Goal: Transaction & Acquisition: Purchase product/service

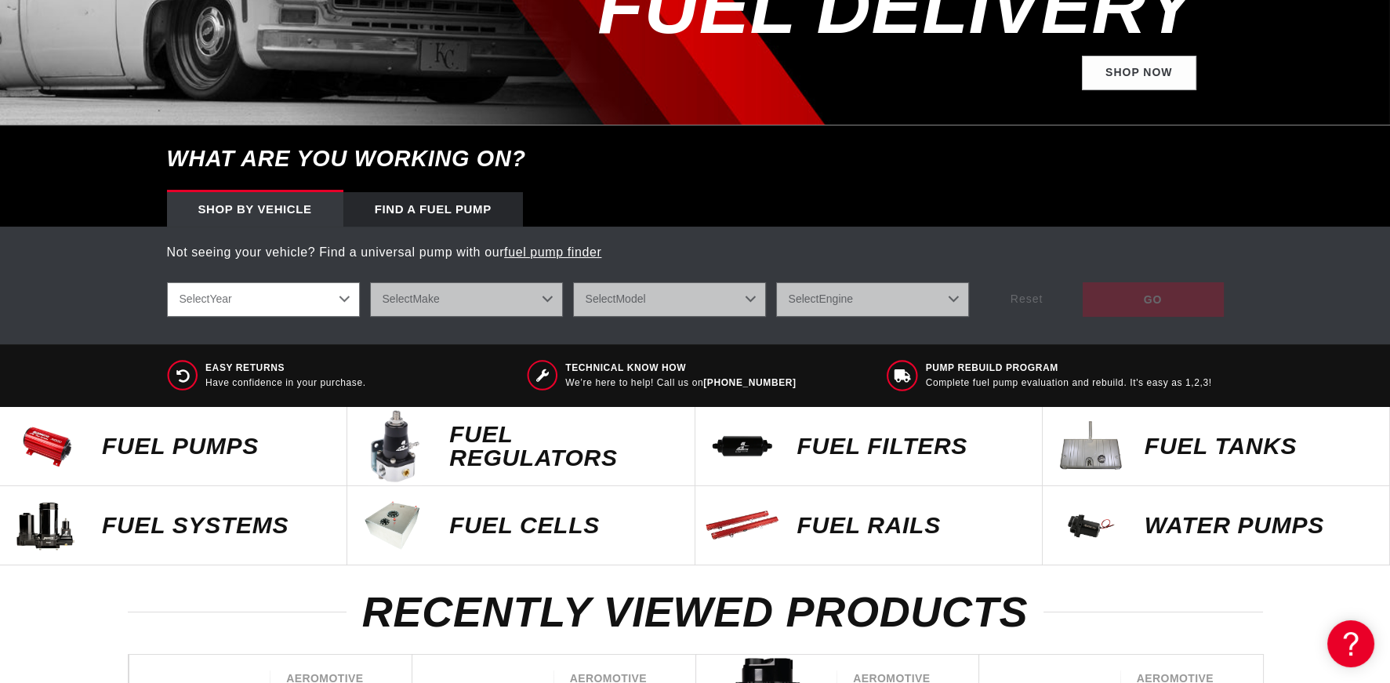
click at [160, 440] on p "Fuel Pumps" at bounding box center [216, 446] width 229 height 24
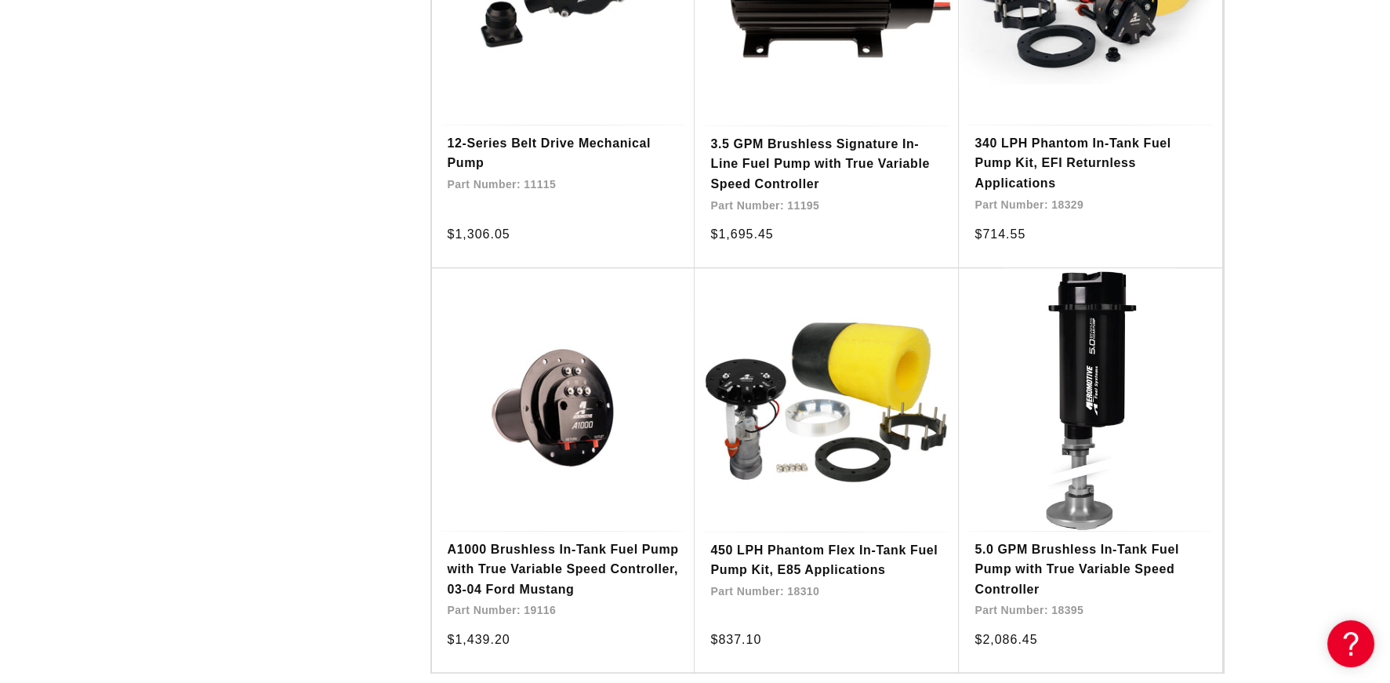
scroll to position [2930, 0]
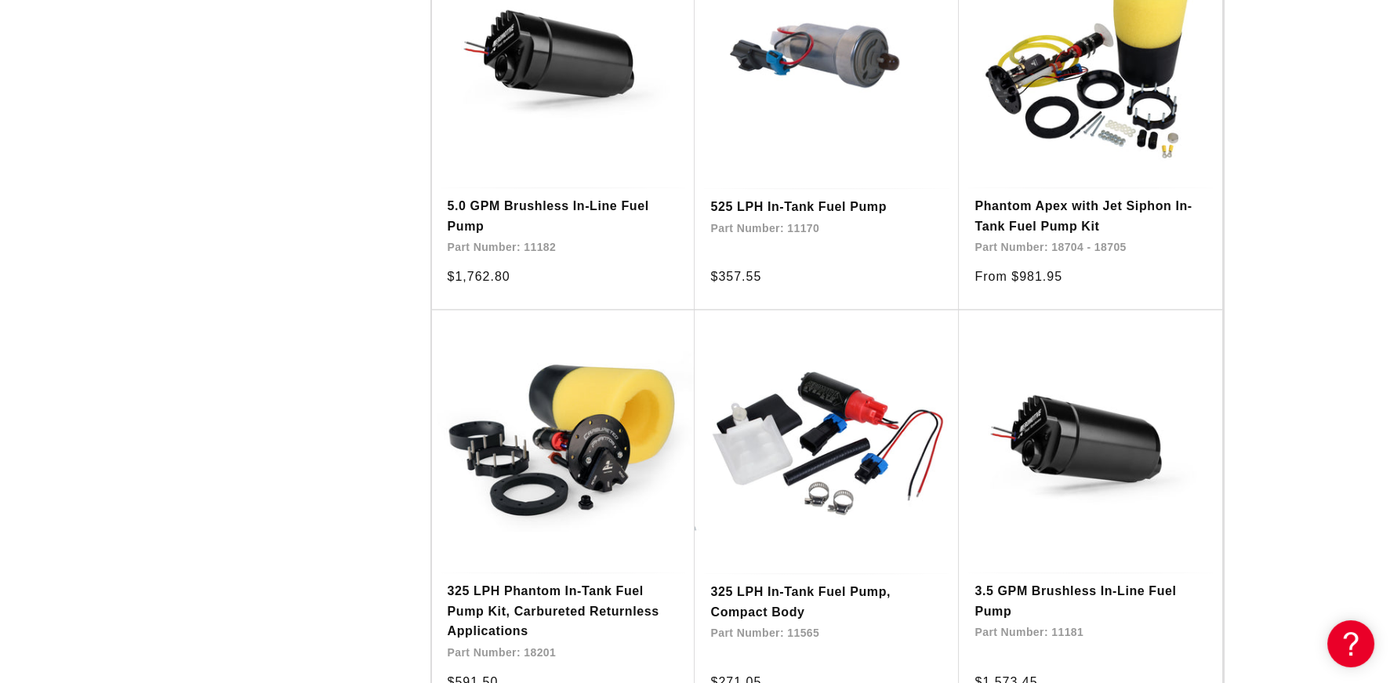
scroll to position [5348, 0]
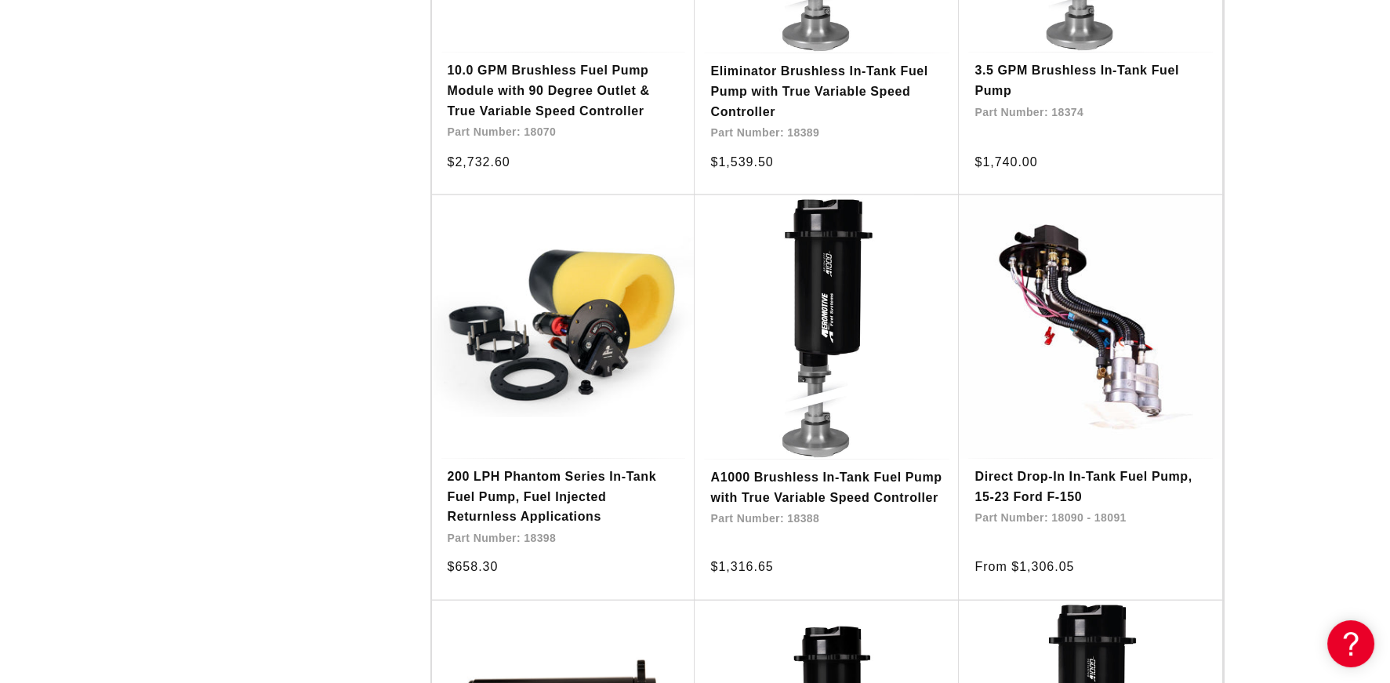
scroll to position [9012, 0]
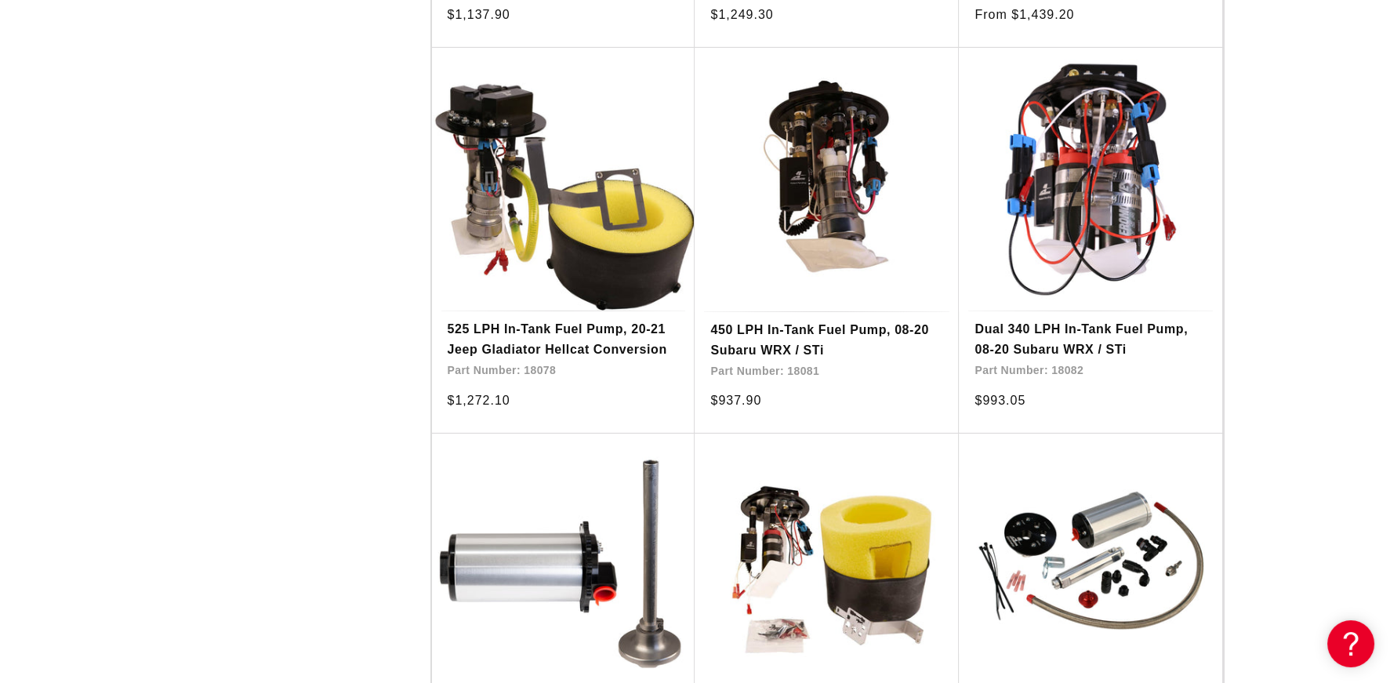
scroll to position [12382, 0]
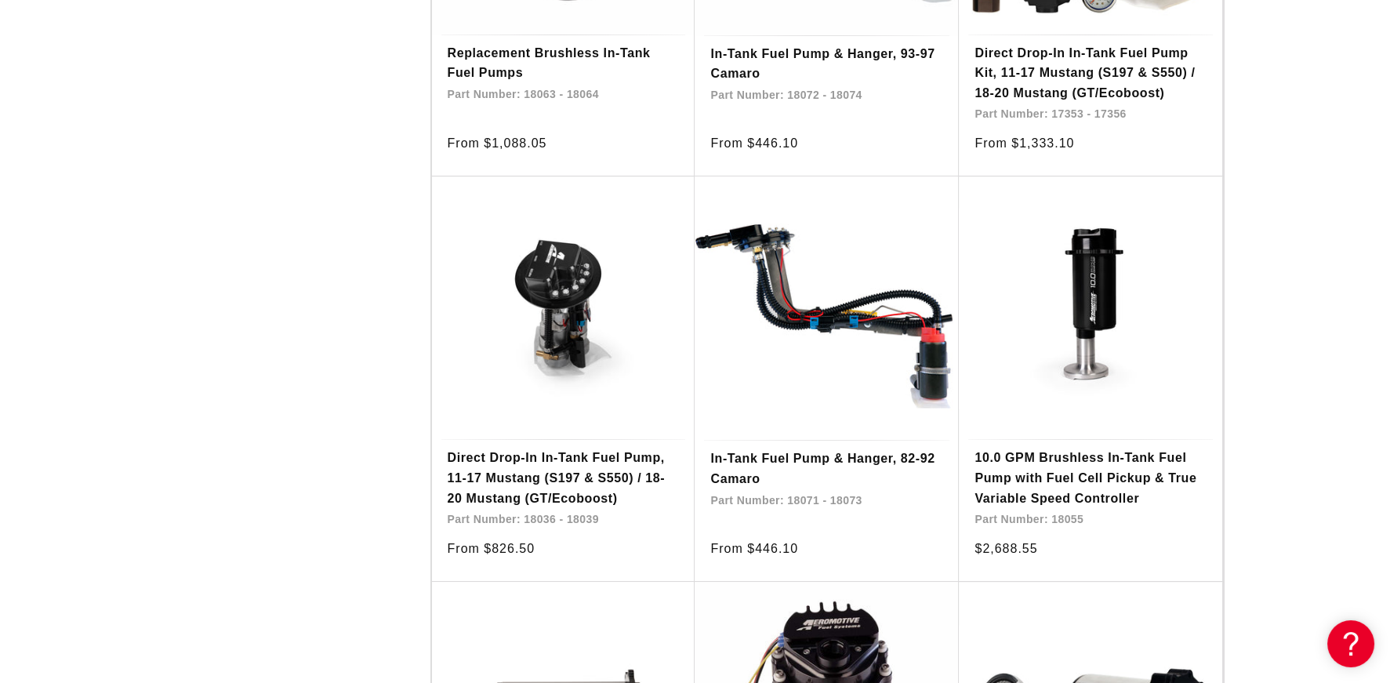
scroll to position [14653, 0]
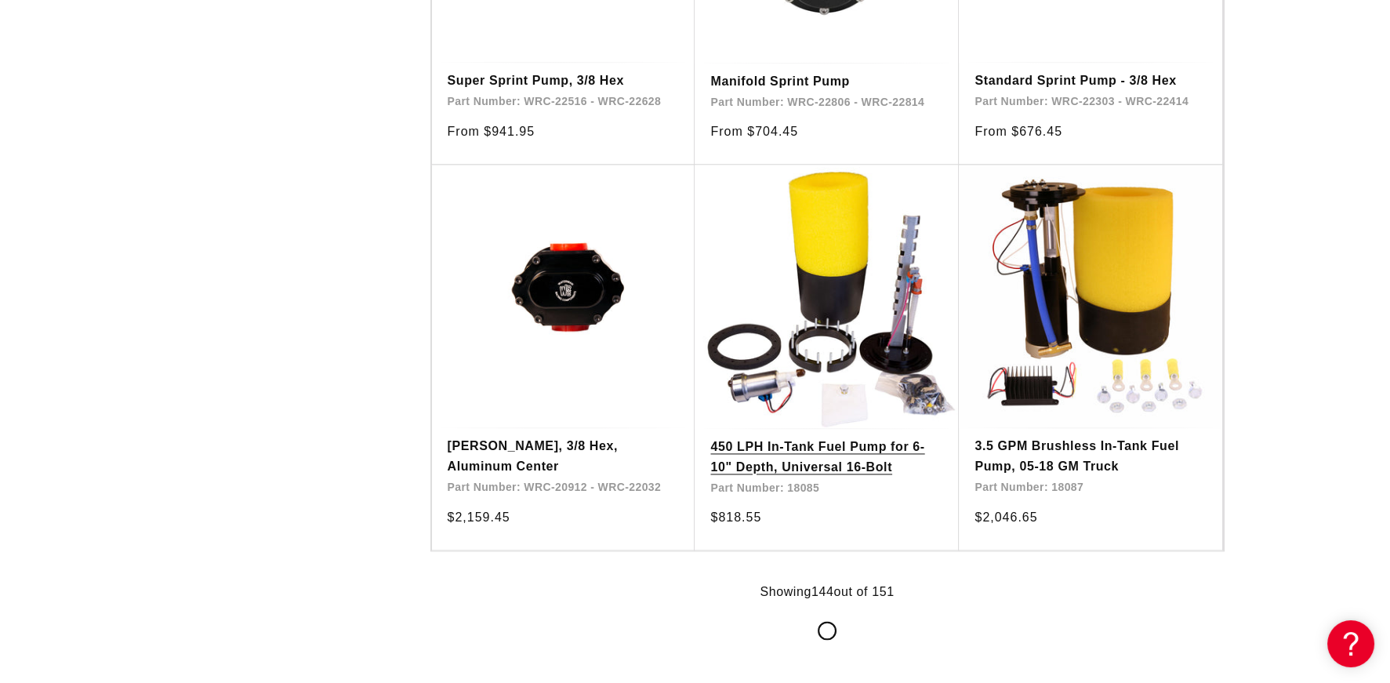
scroll to position [18976, 0]
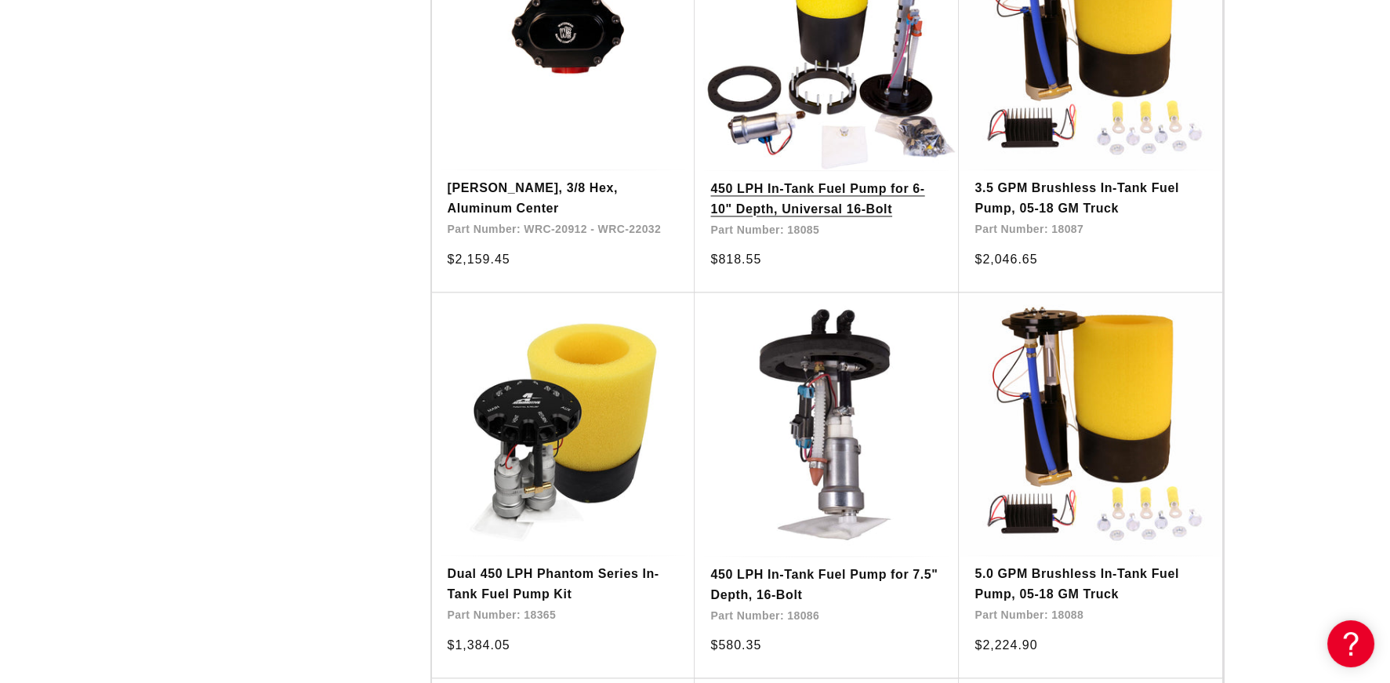
scroll to position [19269, 0]
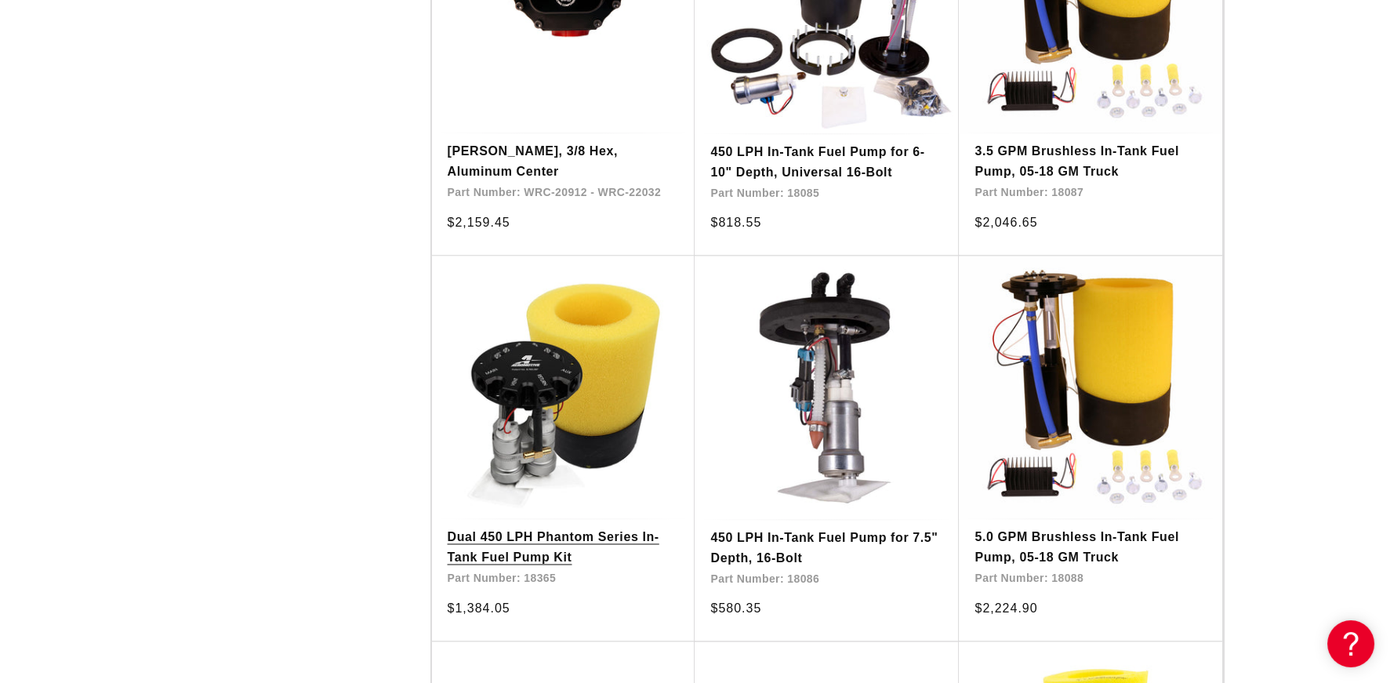
click at [508, 537] on link "Dual 450 LPH Phantom Series In-Tank Fuel Pump Kit" at bounding box center [564, 547] width 232 height 40
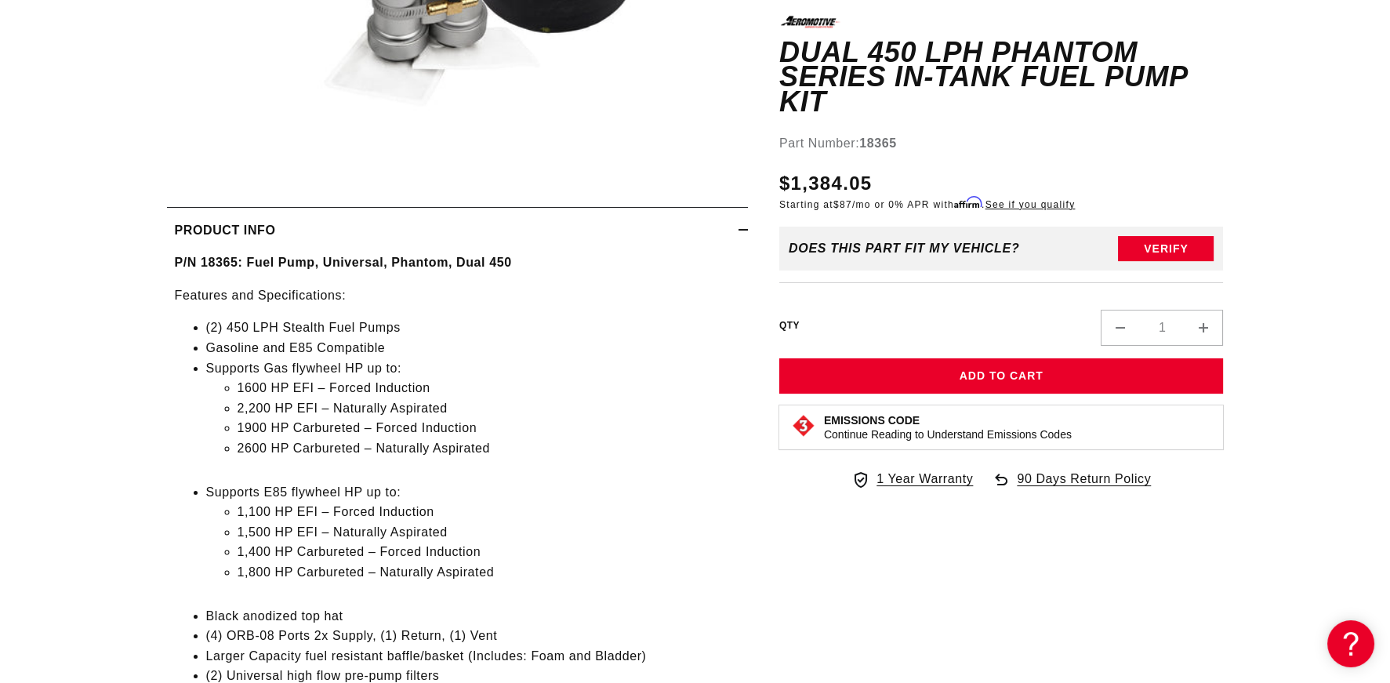
scroll to position [586, 0]
